Goal: Information Seeking & Learning: Learn about a topic

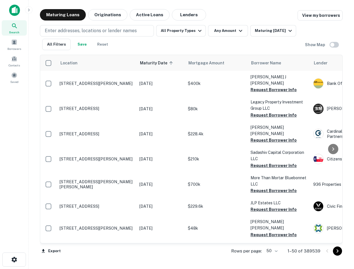
click at [129, 24] on div "Enter addresses, locations or lender names All Property Types Any Amount Maturi…" at bounding box center [191, 36] width 303 height 30
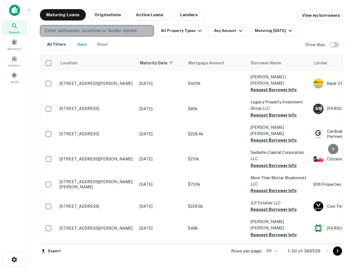
click at [129, 28] on p "Enter addresses, locations or lender names" at bounding box center [91, 30] width 92 height 7
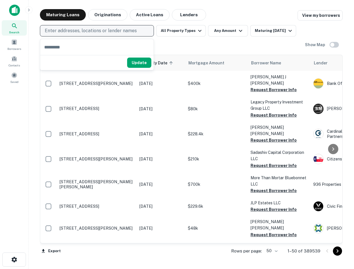
type input "**********"
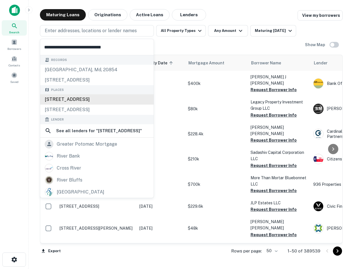
click at [89, 95] on div "[GEOGRAPHIC_DATA][STREET_ADDRESS] Places [STREET_ADDRESS][GEOGRAPHIC_DATA][STRE…" at bounding box center [96, 156] width 113 height 203
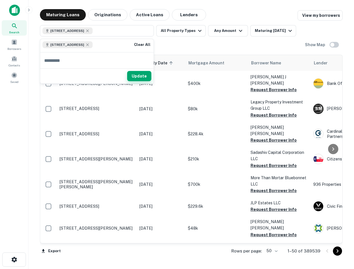
click at [142, 74] on button "Update" at bounding box center [139, 76] width 24 height 10
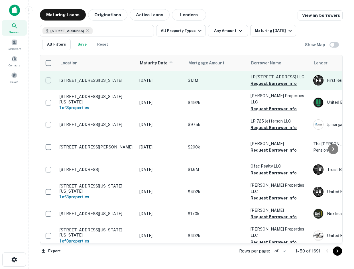
click at [83, 79] on p "[STREET_ADDRESS][US_STATE]" at bounding box center [97, 80] width 74 height 5
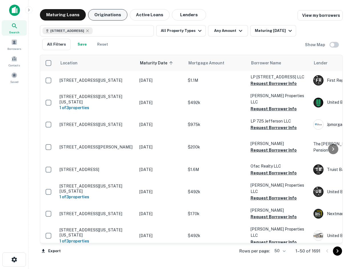
drag, startPoint x: 1, startPoint y: 49, endPoint x: 92, endPoint y: 13, distance: 97.3
click at [1, 49] on div "Search Borrowers Contacts Saved" at bounding box center [14, 52] width 28 height 65
